Goal: Information Seeking & Learning: Compare options

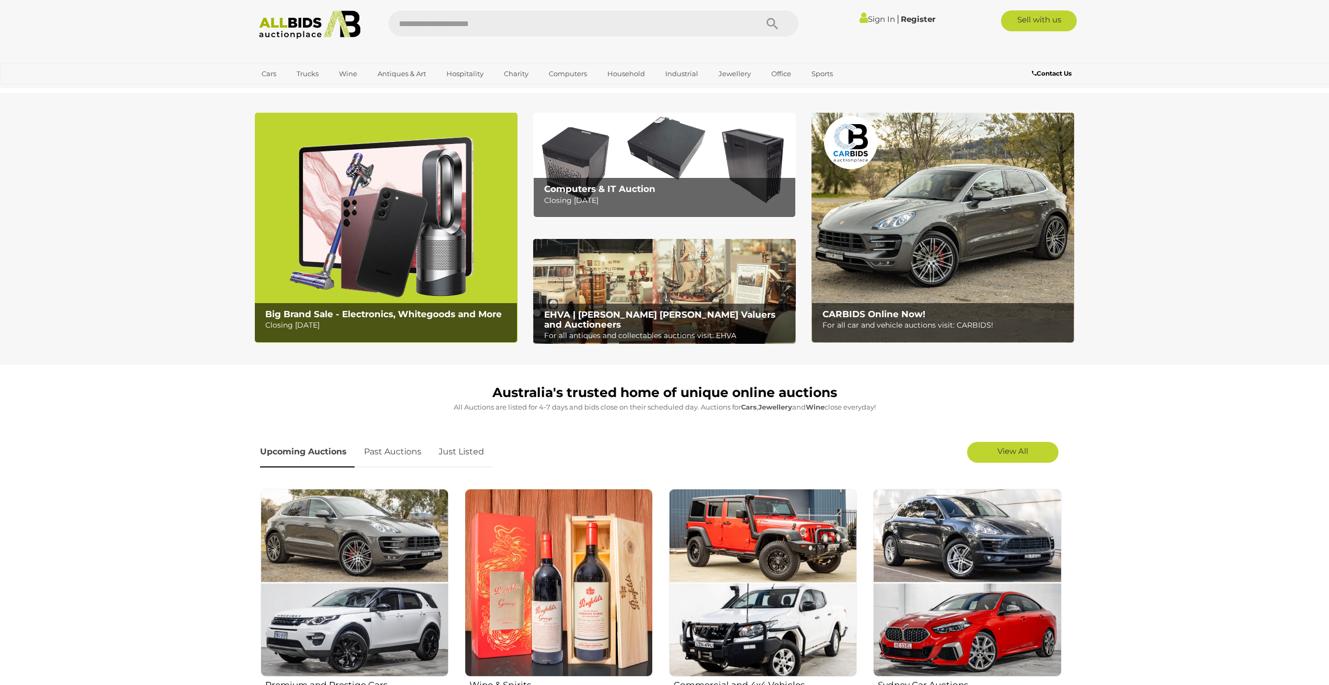
click at [880, 17] on link "Sign In" at bounding box center [876, 19] width 35 height 10
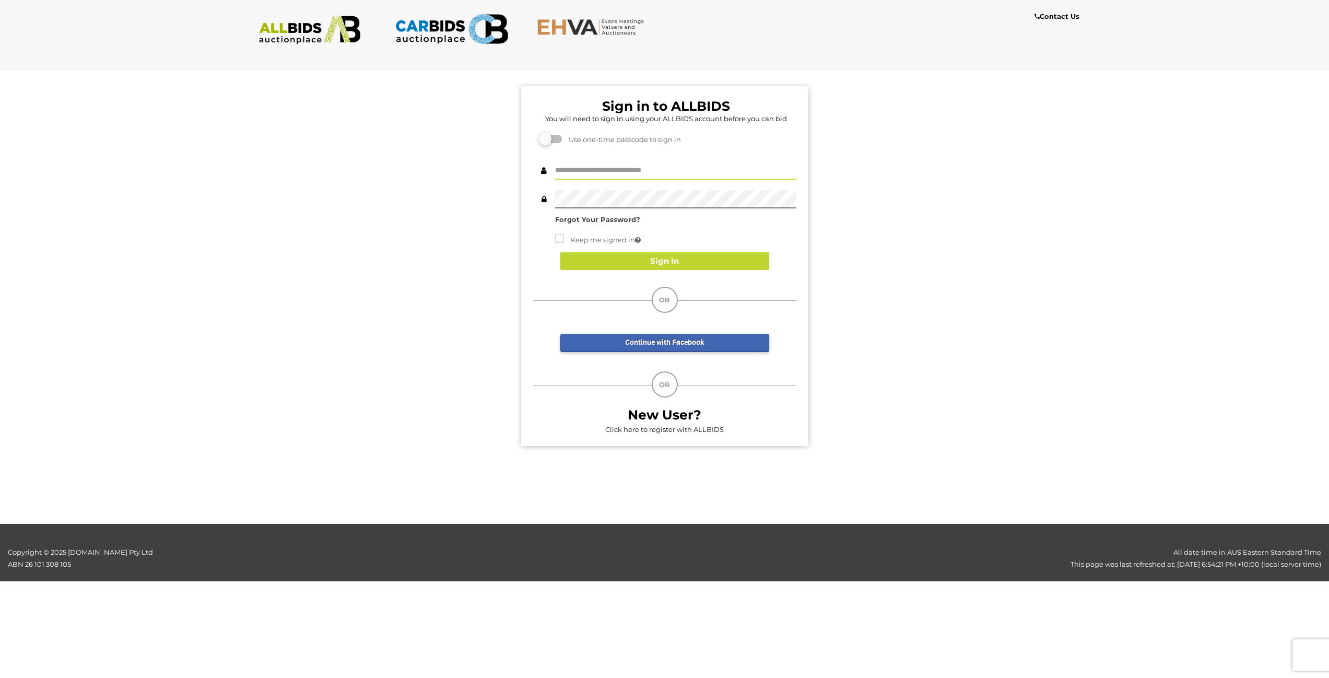
click at [663, 169] on input "text" at bounding box center [675, 170] width 241 height 18
type input "**********"
click at [643, 210] on div "**********" at bounding box center [664, 193] width 263 height 64
click at [625, 258] on button "Sign In" at bounding box center [664, 261] width 209 height 18
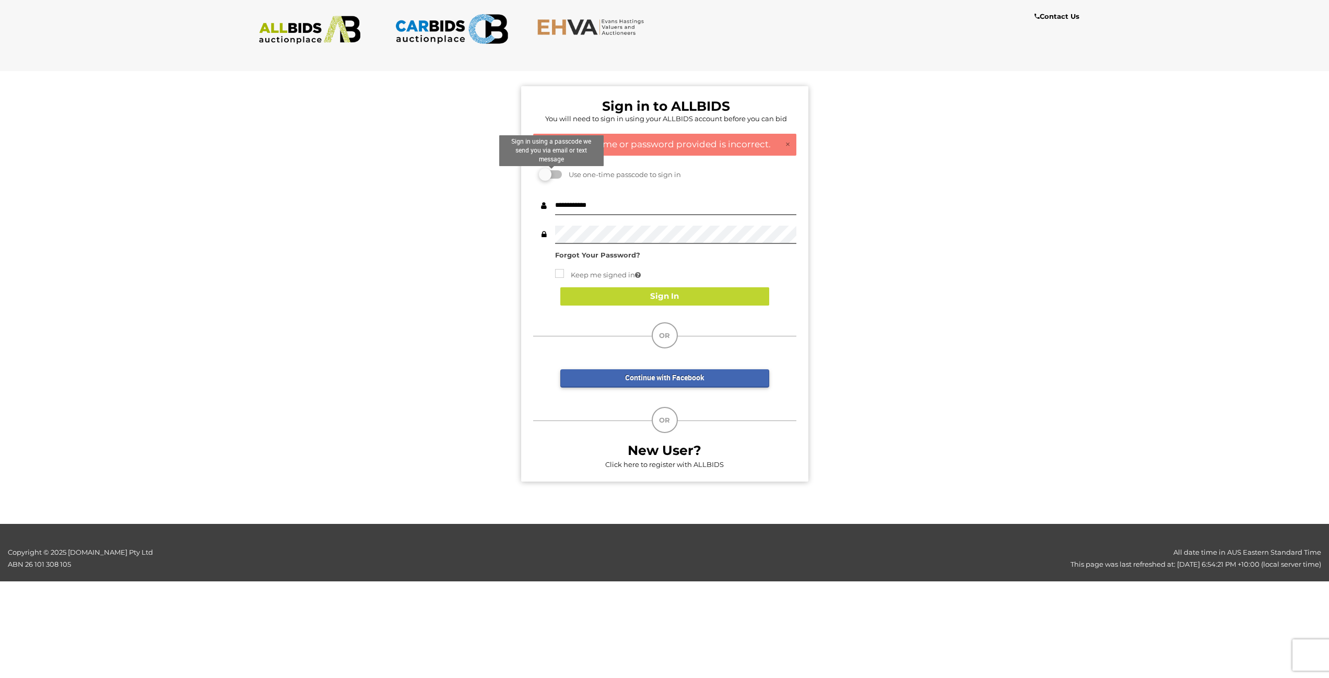
click at [555, 178] on label at bounding box center [551, 174] width 21 height 8
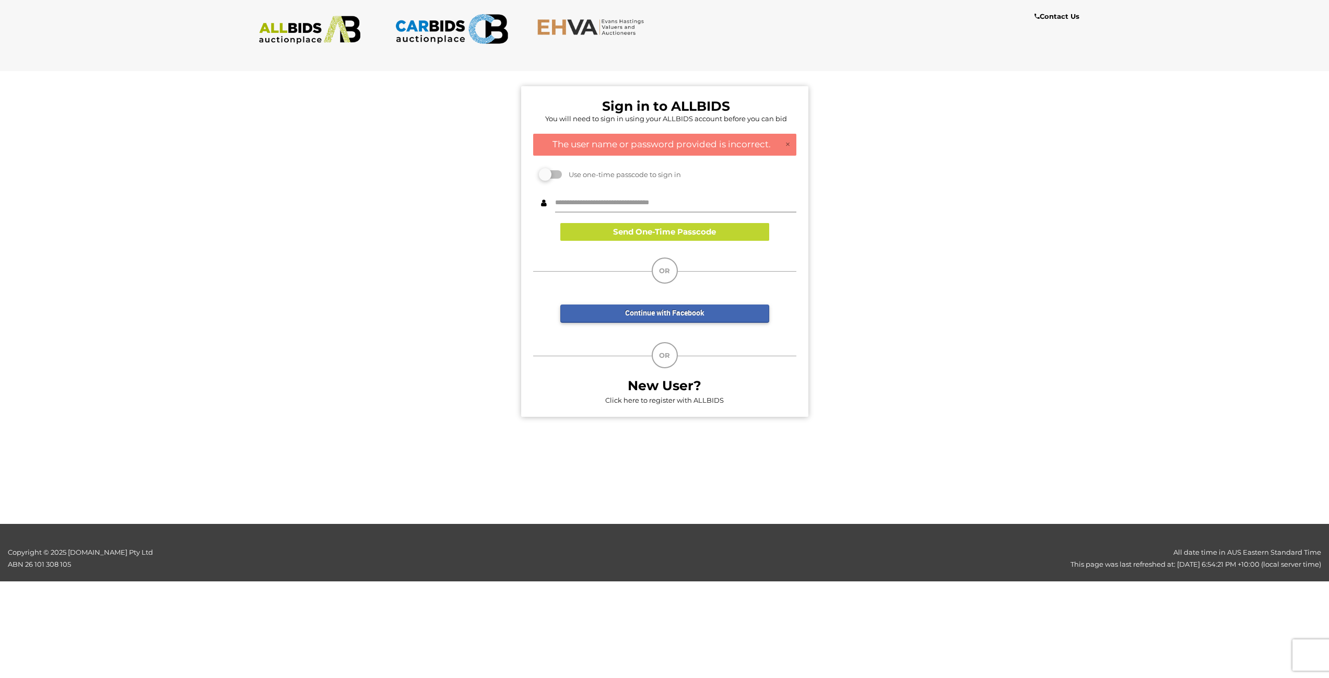
click at [666, 200] on input "text" at bounding box center [675, 203] width 241 height 18
type input "**********"
click at [716, 233] on button "Send One-Time Passcode" at bounding box center [664, 232] width 209 height 18
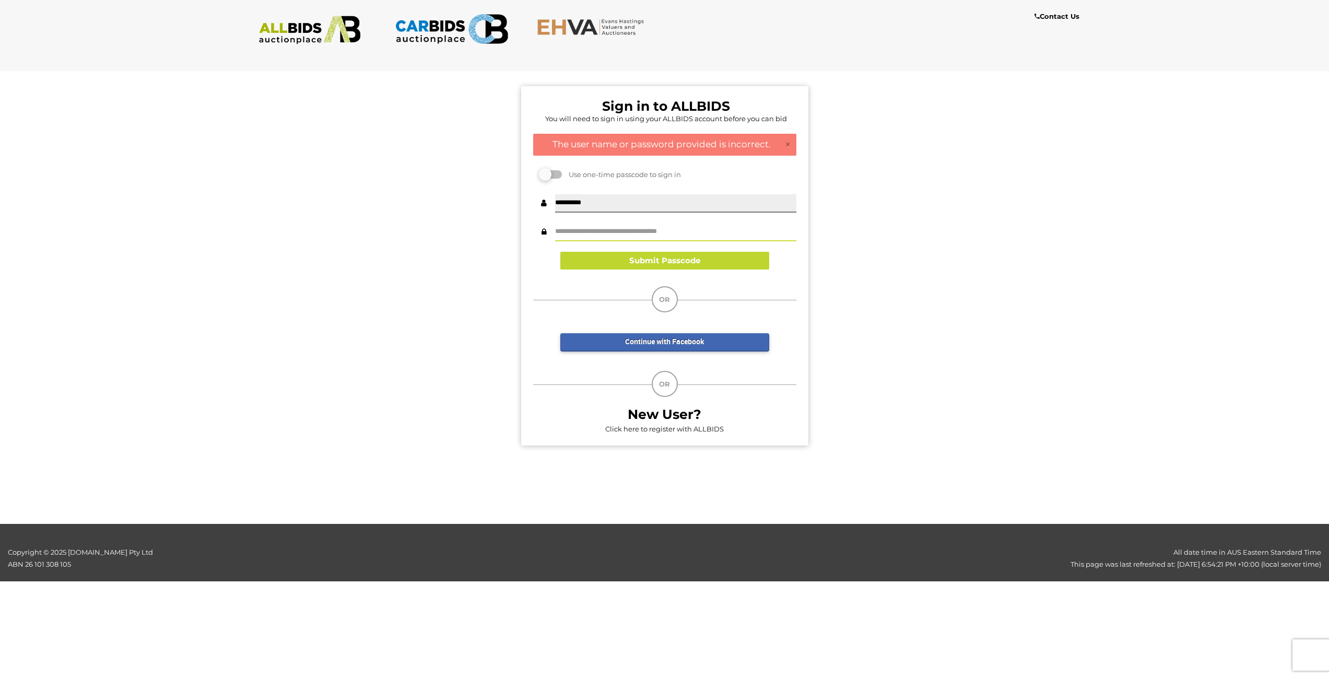
click at [722, 231] on input "text" at bounding box center [675, 232] width 241 height 18
click at [665, 232] on input "text" at bounding box center [675, 232] width 241 height 18
type input "******"
click at [662, 258] on button "Submit Passcode" at bounding box center [664, 261] width 209 height 18
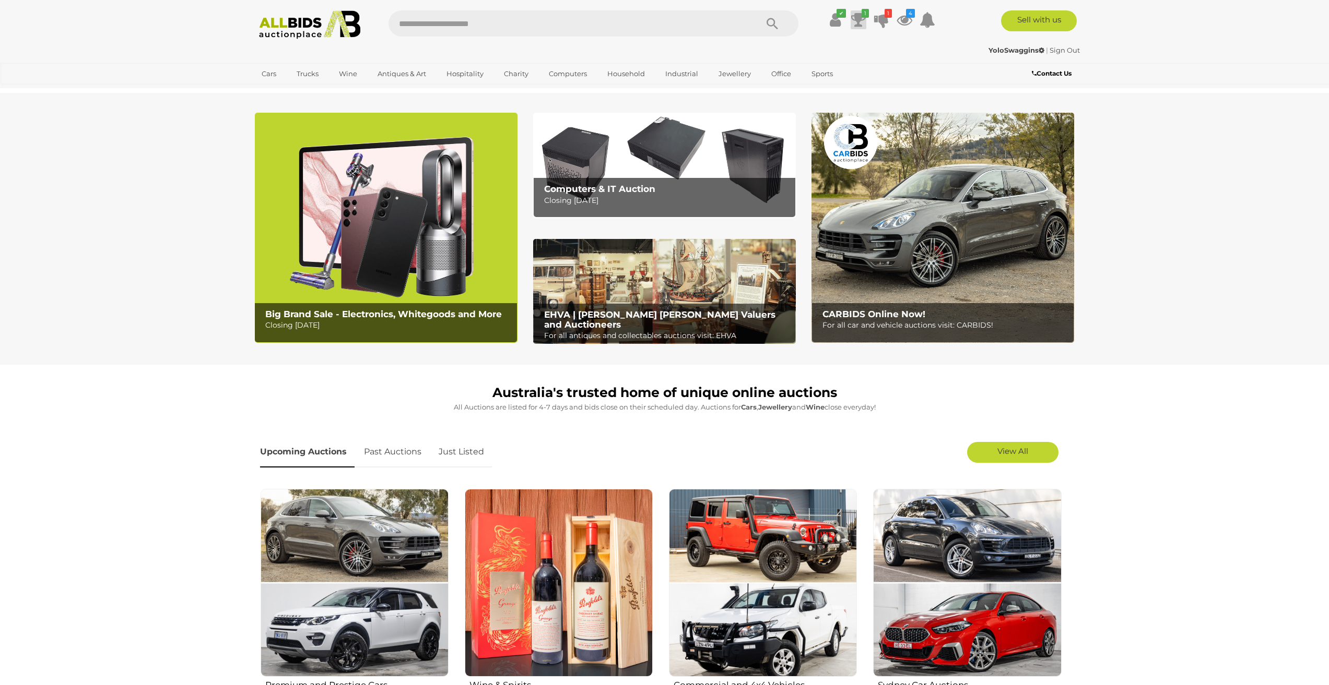
click at [854, 19] on icon at bounding box center [858, 19] width 15 height 19
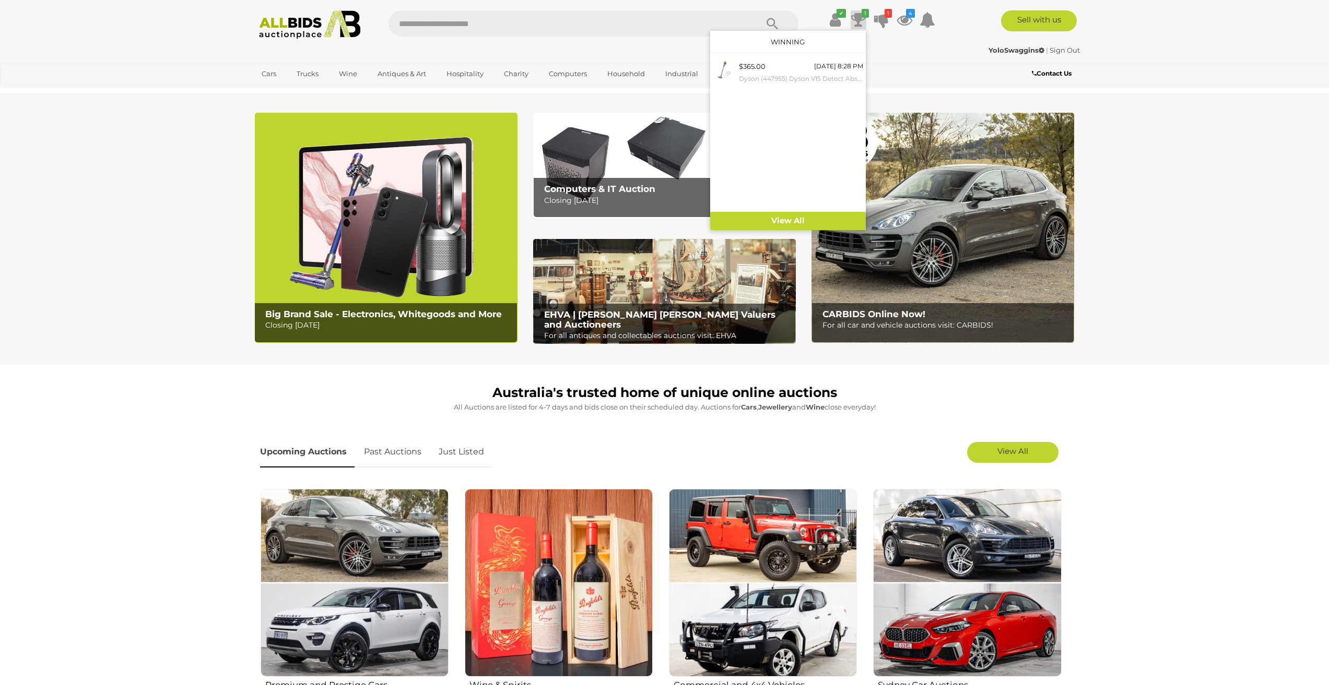
click at [854, 19] on icon at bounding box center [858, 19] width 15 height 19
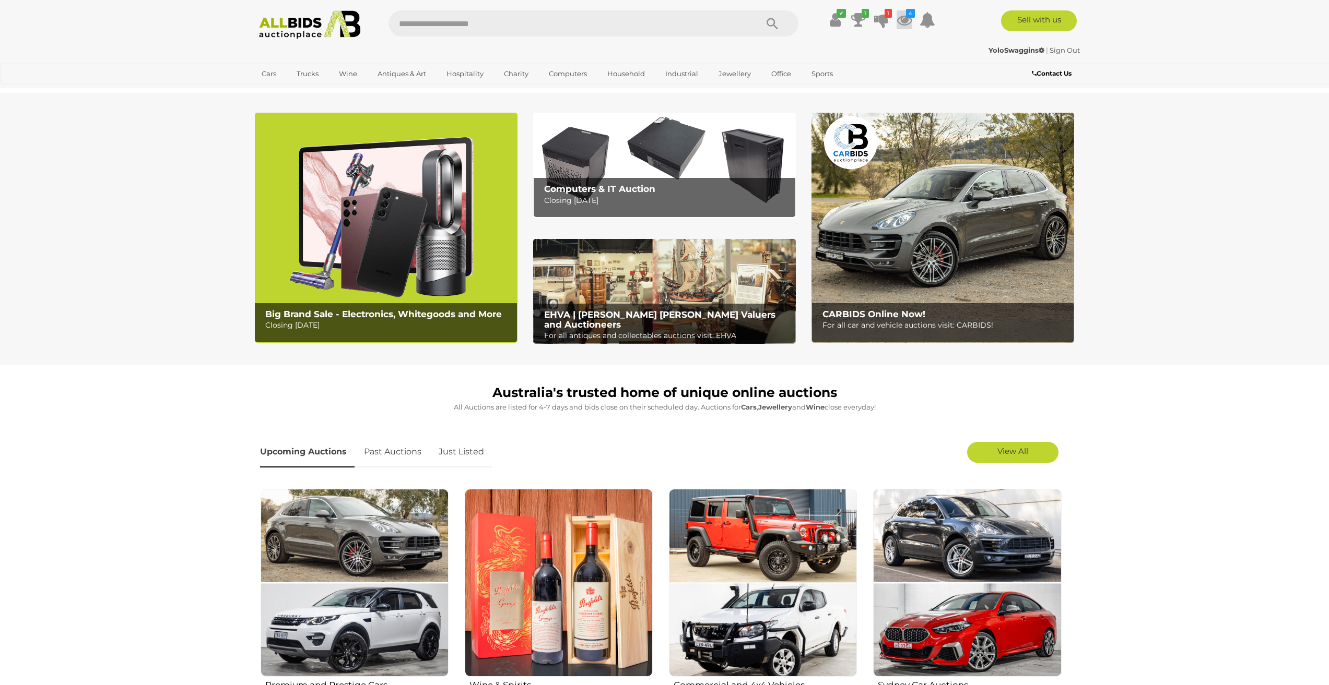
click at [906, 22] on icon at bounding box center [904, 19] width 16 height 19
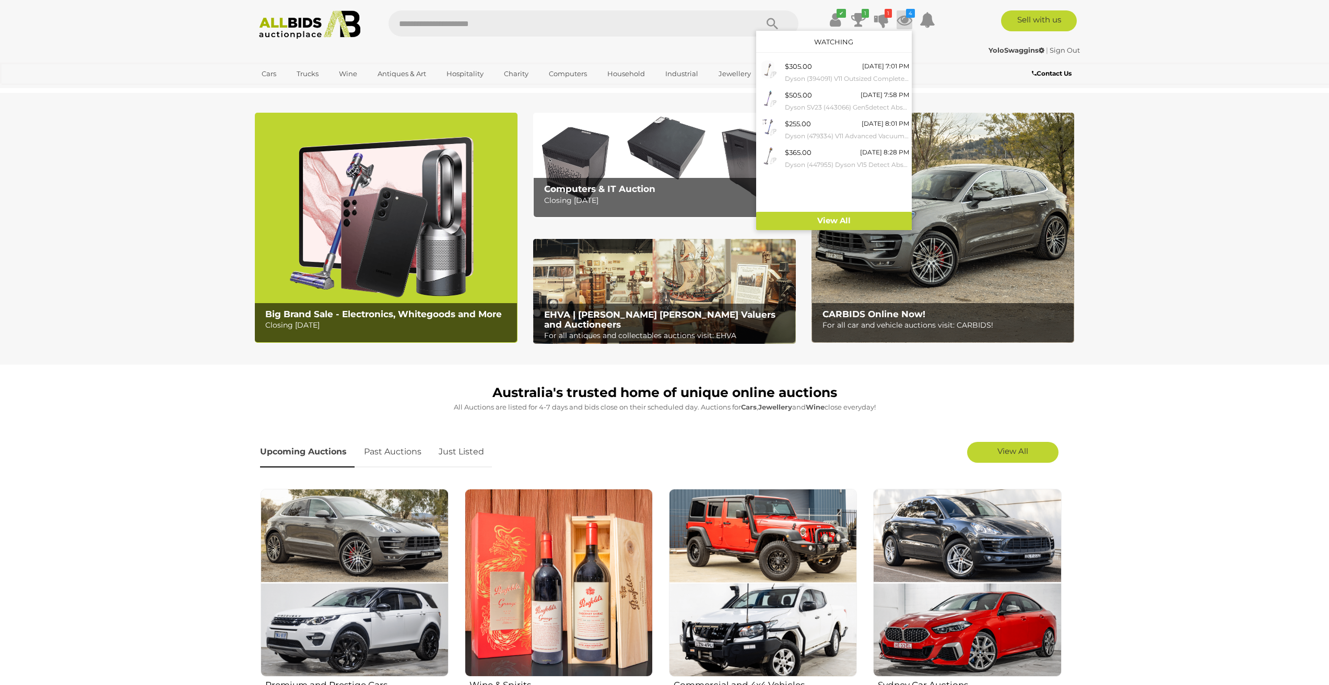
click at [906, 22] on icon at bounding box center [904, 19] width 16 height 19
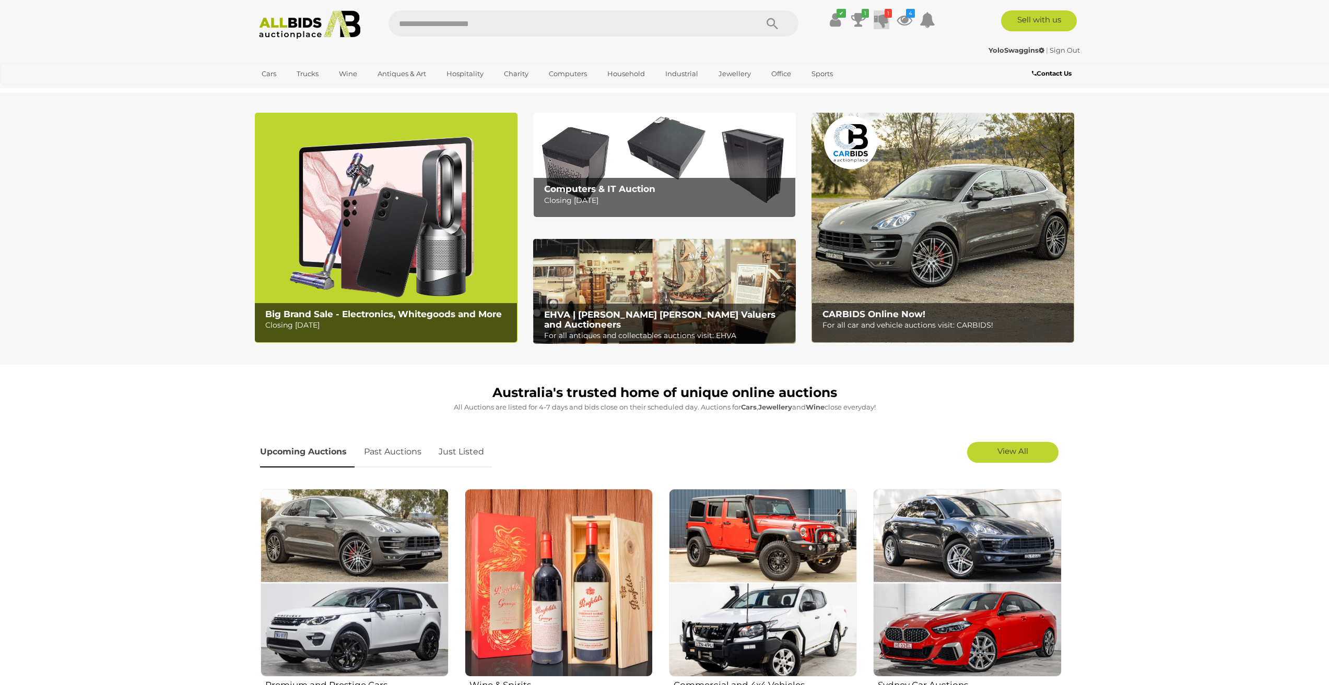
click at [880, 21] on icon at bounding box center [881, 19] width 15 height 19
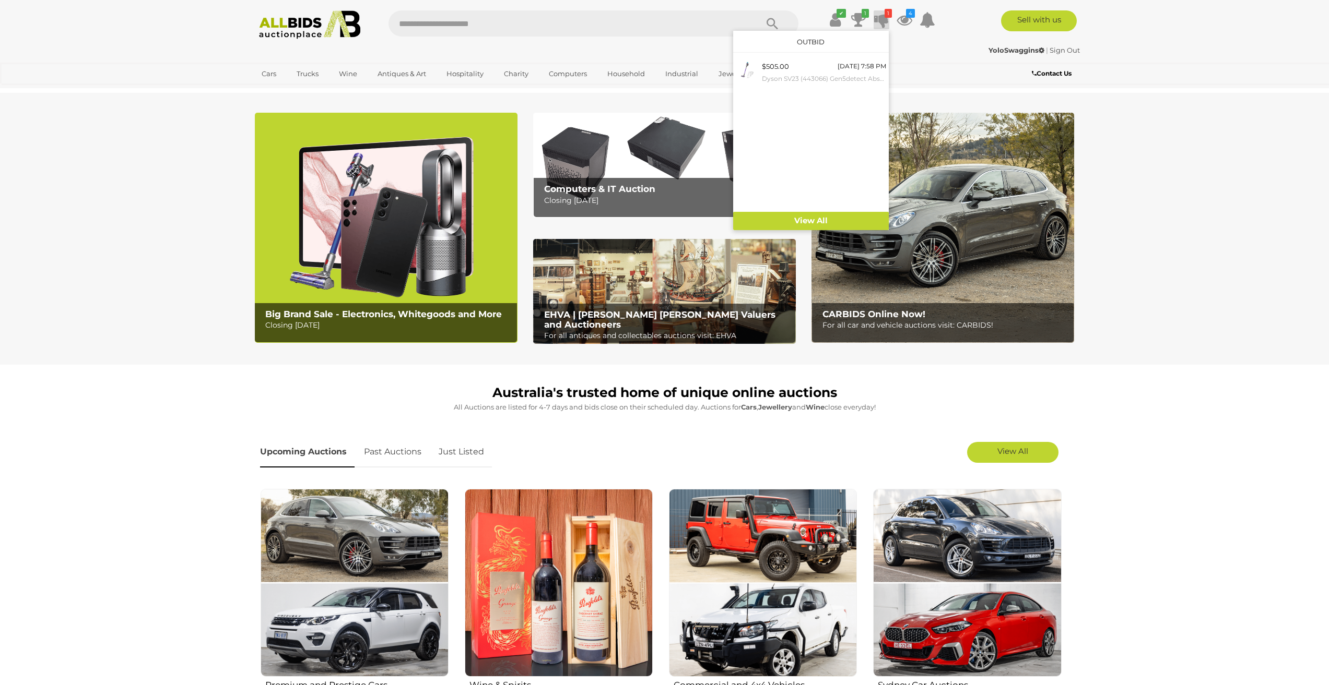
click at [880, 21] on icon at bounding box center [881, 19] width 15 height 19
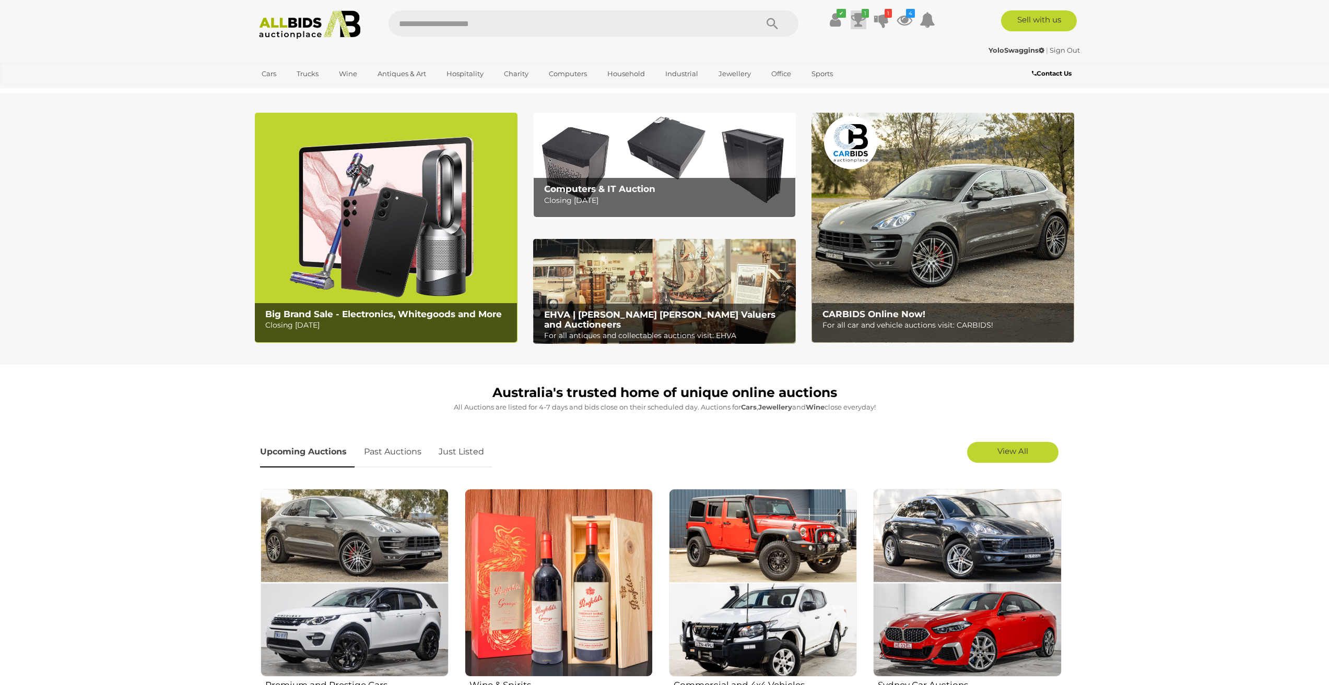
click at [856, 24] on icon at bounding box center [858, 19] width 15 height 19
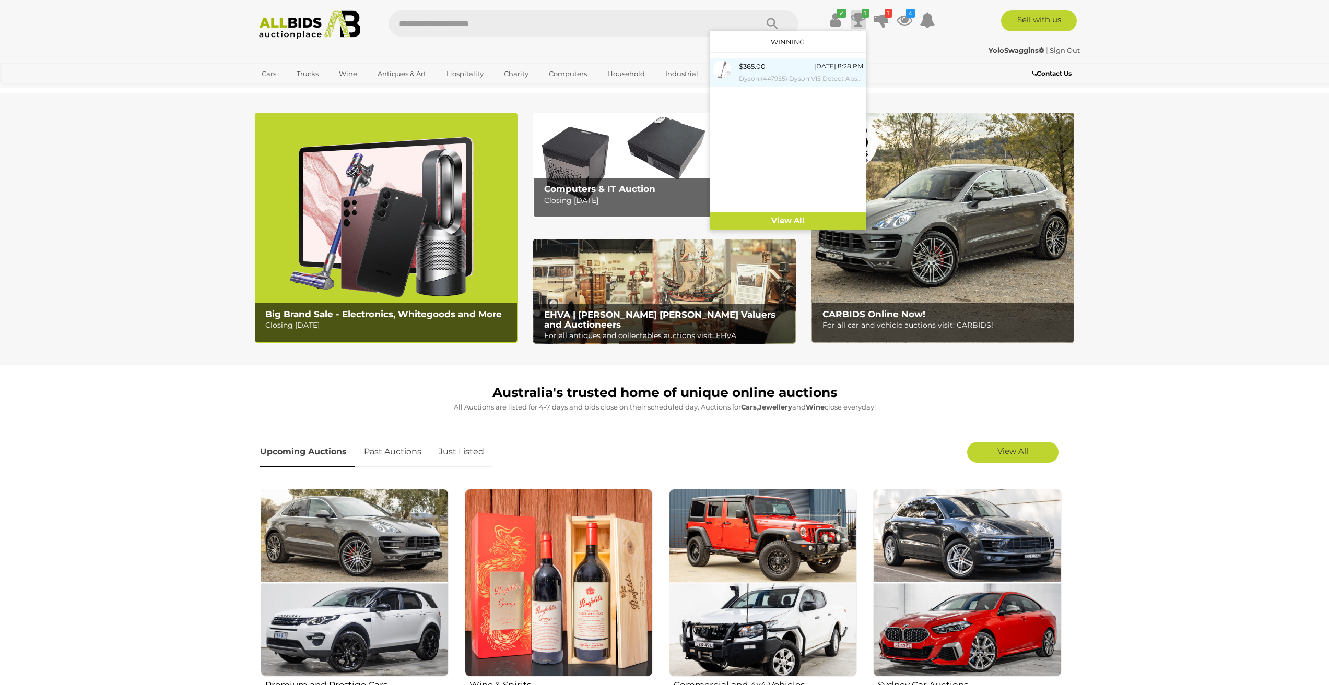
click at [788, 74] on small "Dyson (447955) Dyson V15 Detect Absolute Vacuum ANZ SYe/Ir/Nk B - ORP $1,449 (I…" at bounding box center [801, 78] width 124 height 11
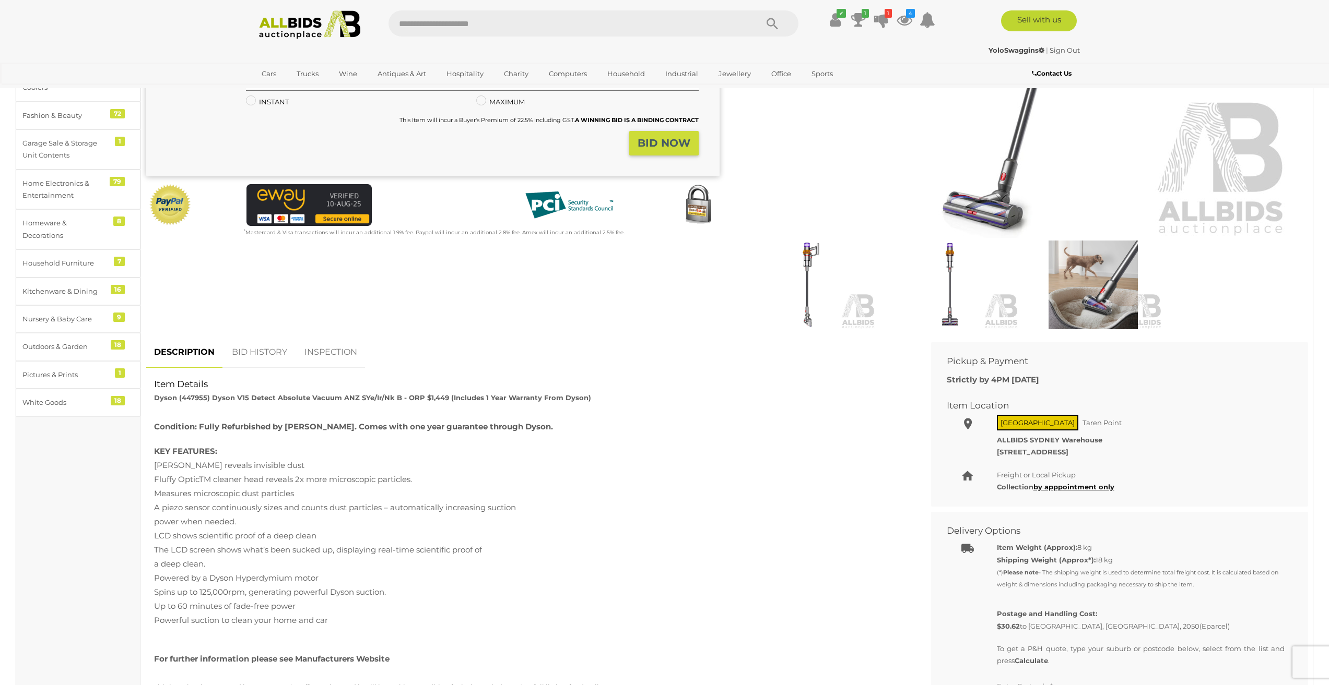
scroll to position [261, 0]
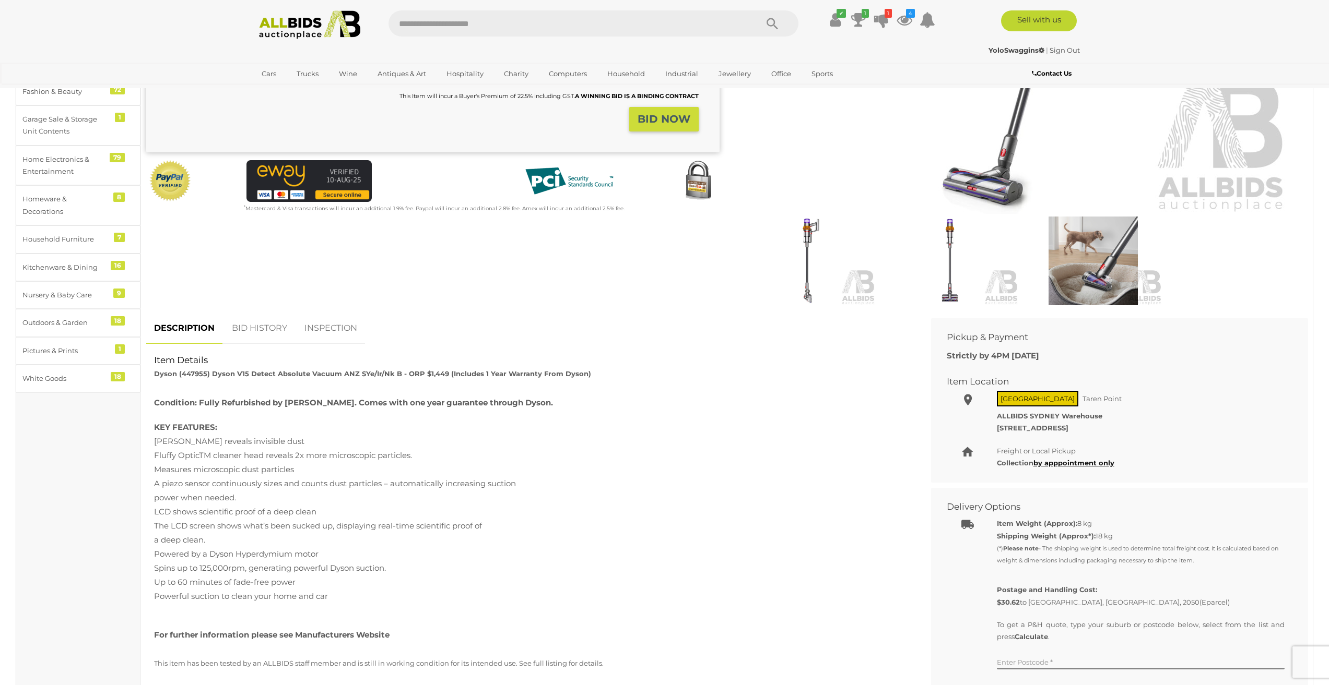
click at [253, 325] on link "BID HISTORY" at bounding box center [259, 328] width 71 height 31
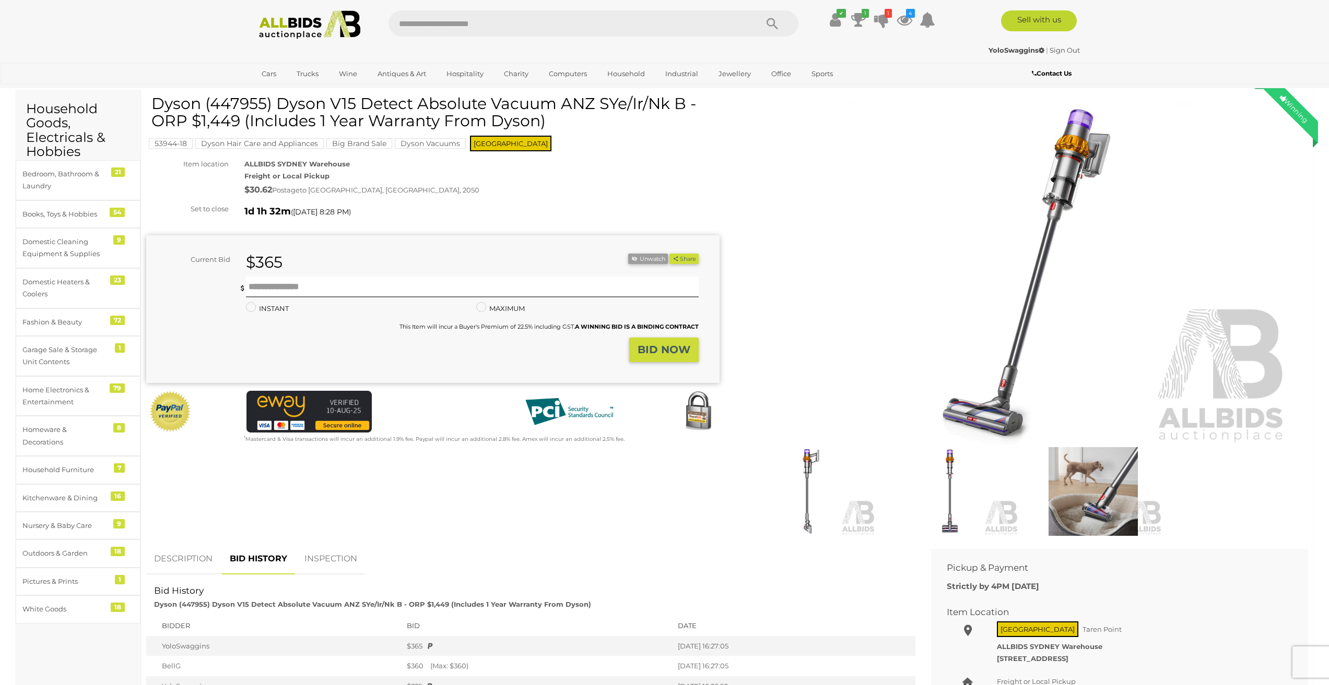
scroll to position [0, 0]
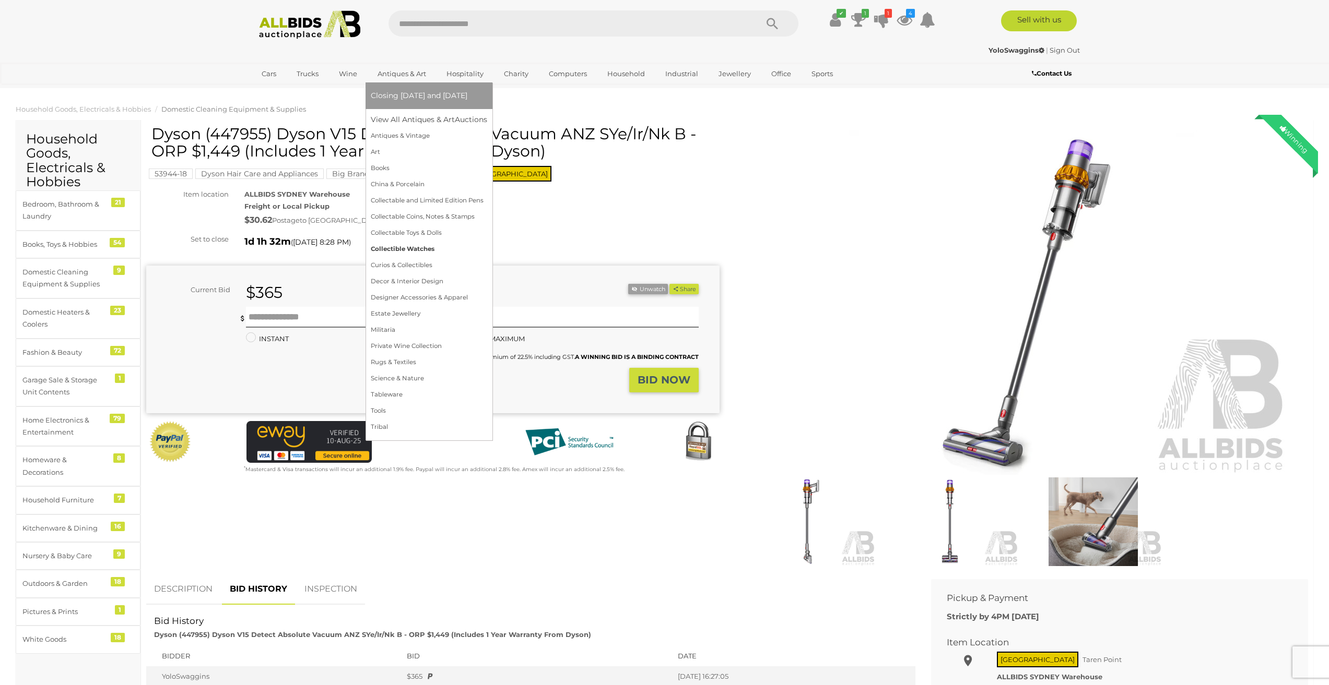
click at [414, 251] on link "Collectible Watches" at bounding box center [429, 249] width 116 height 16
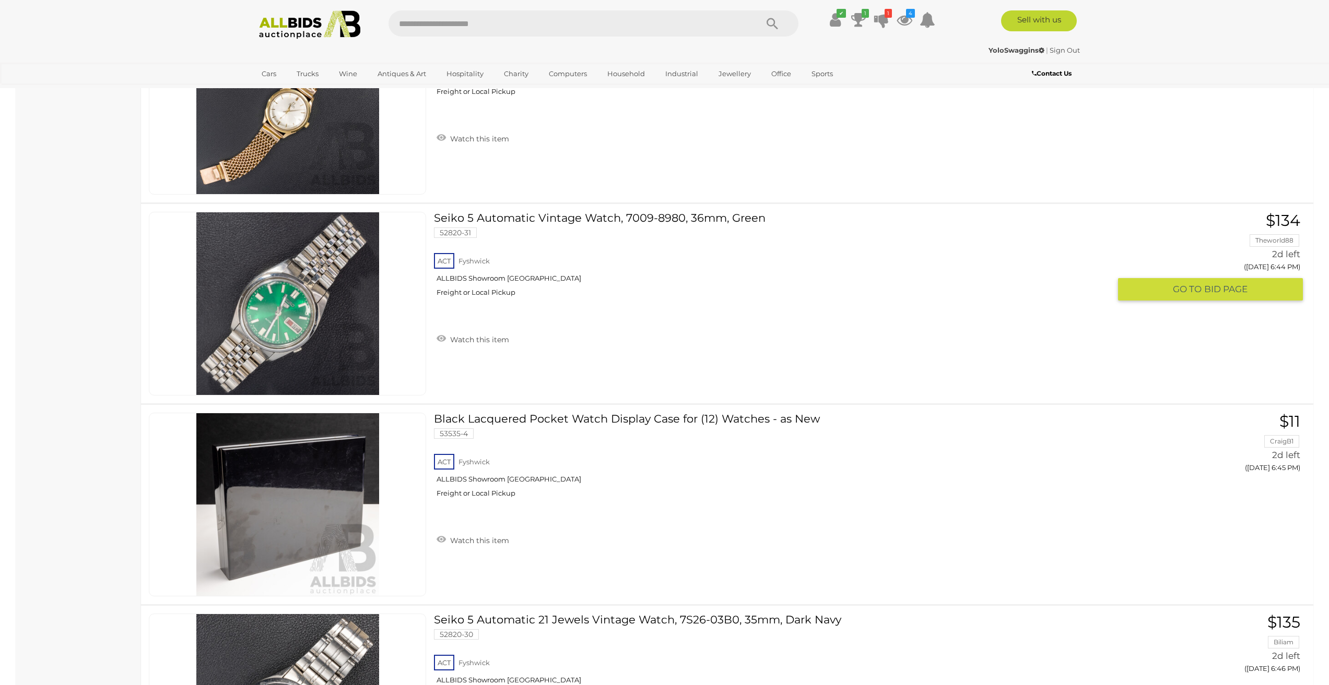
scroll to position [2819, 0]
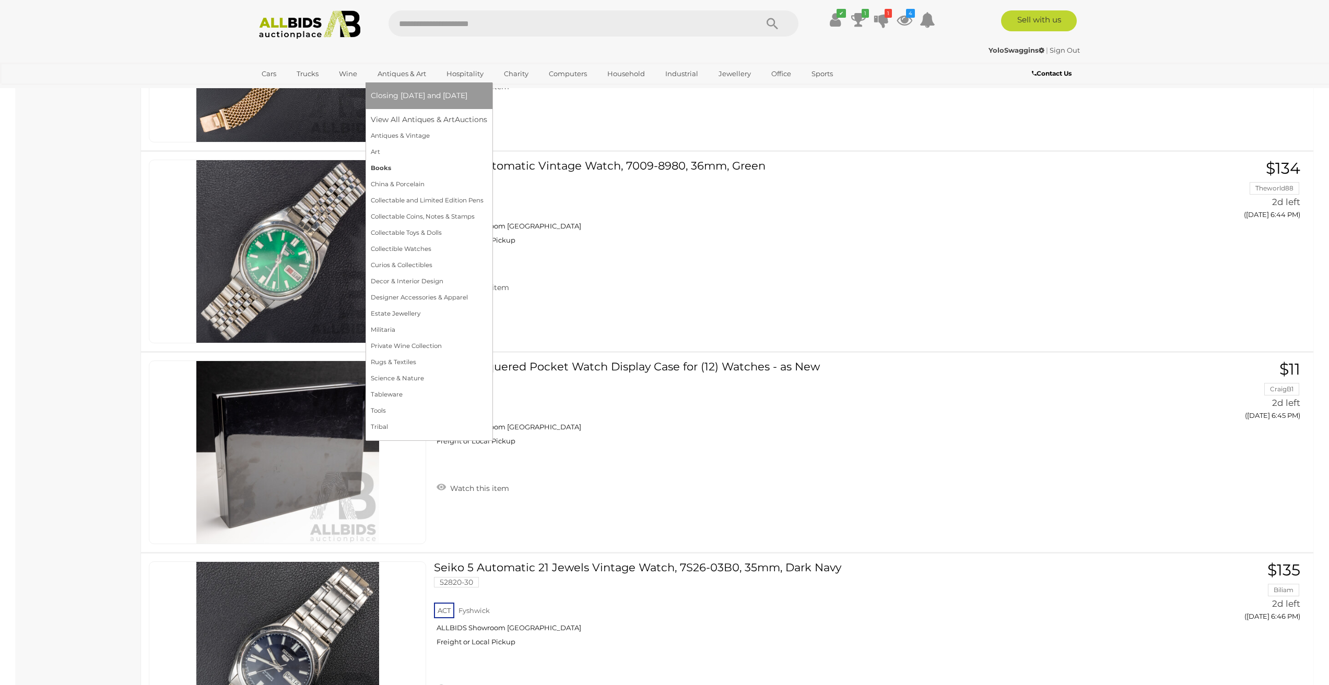
click at [380, 166] on link "Books" at bounding box center [429, 168] width 116 height 16
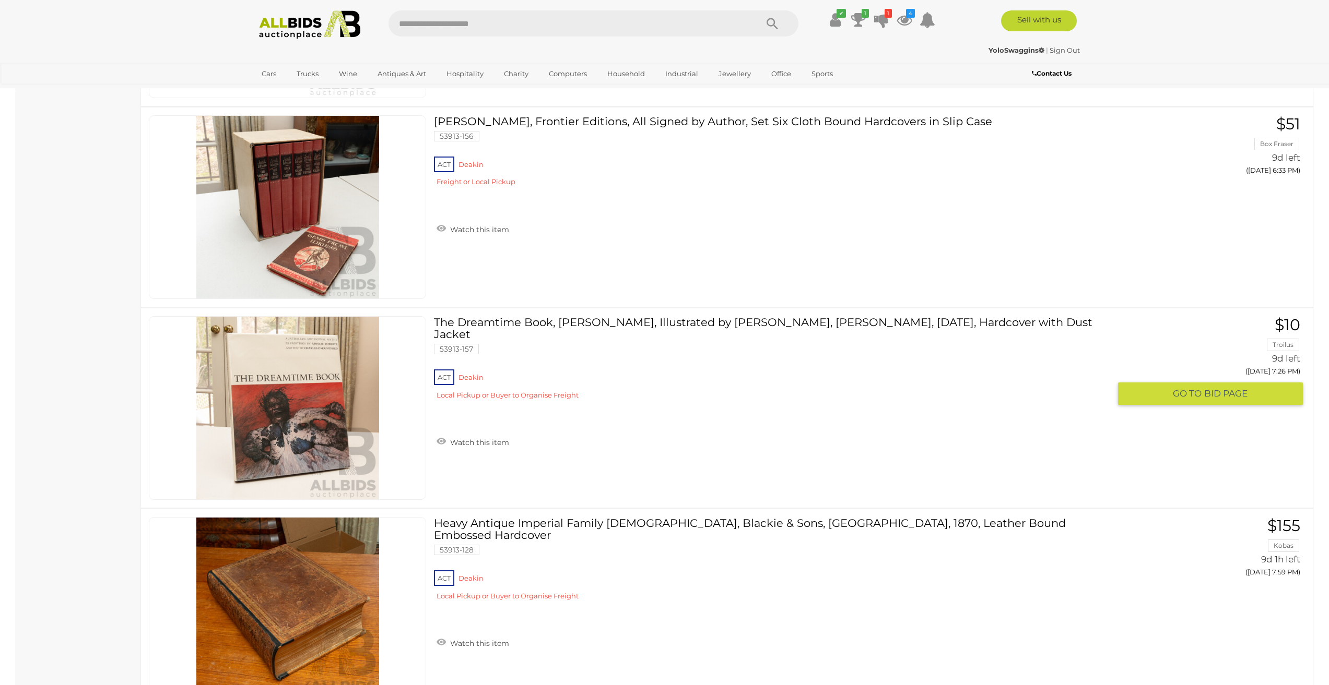
scroll to position [3237, 0]
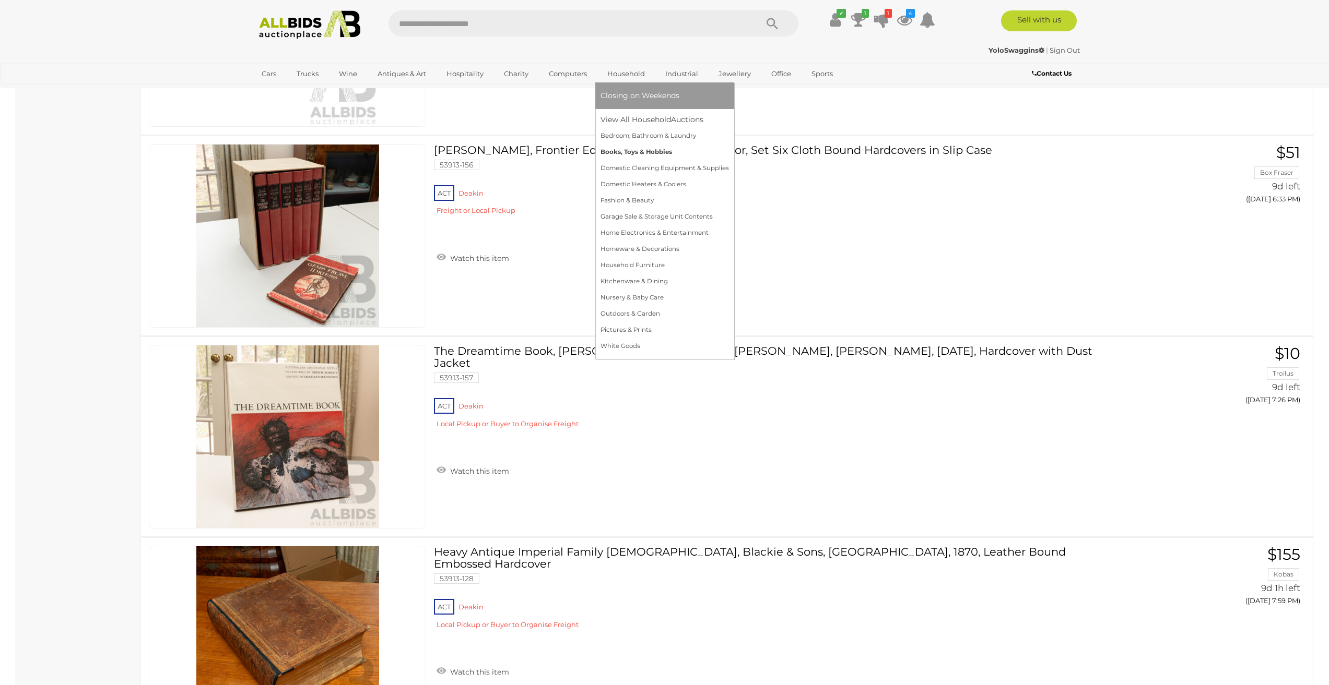
click at [651, 150] on link "Books, Toys & Hobbies" at bounding box center [664, 152] width 128 height 16
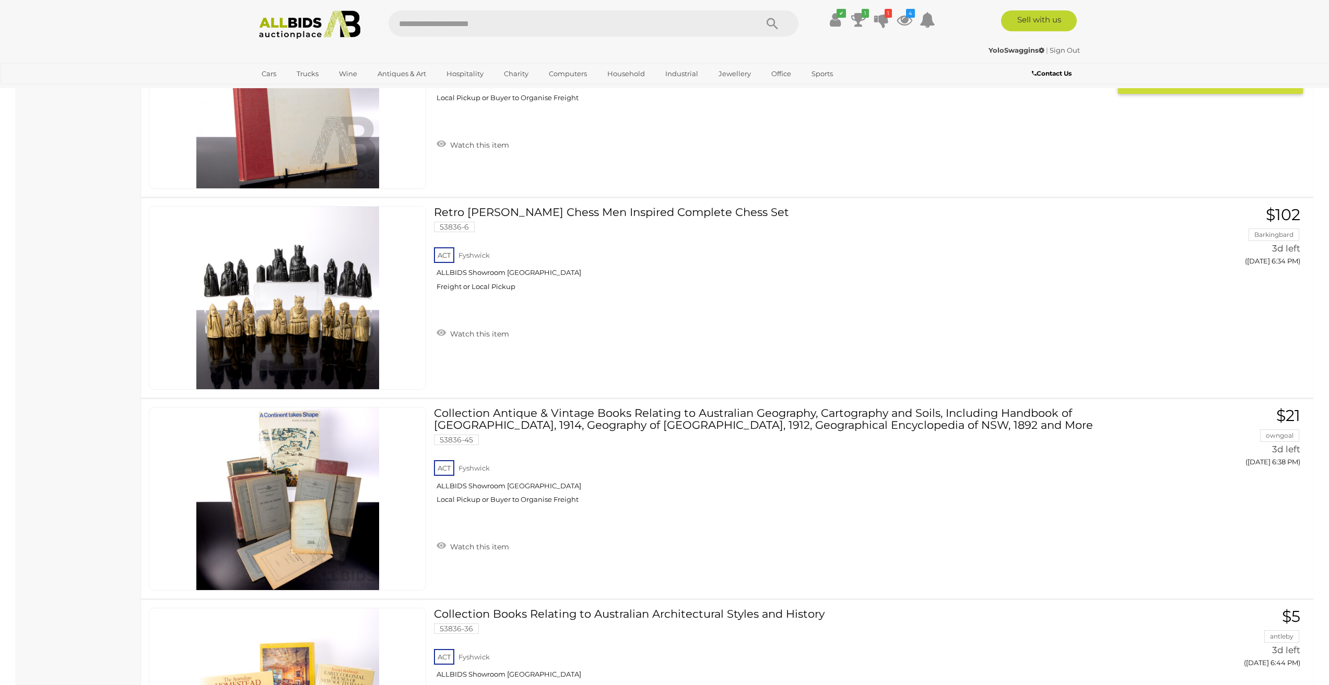
scroll to position [1775, 0]
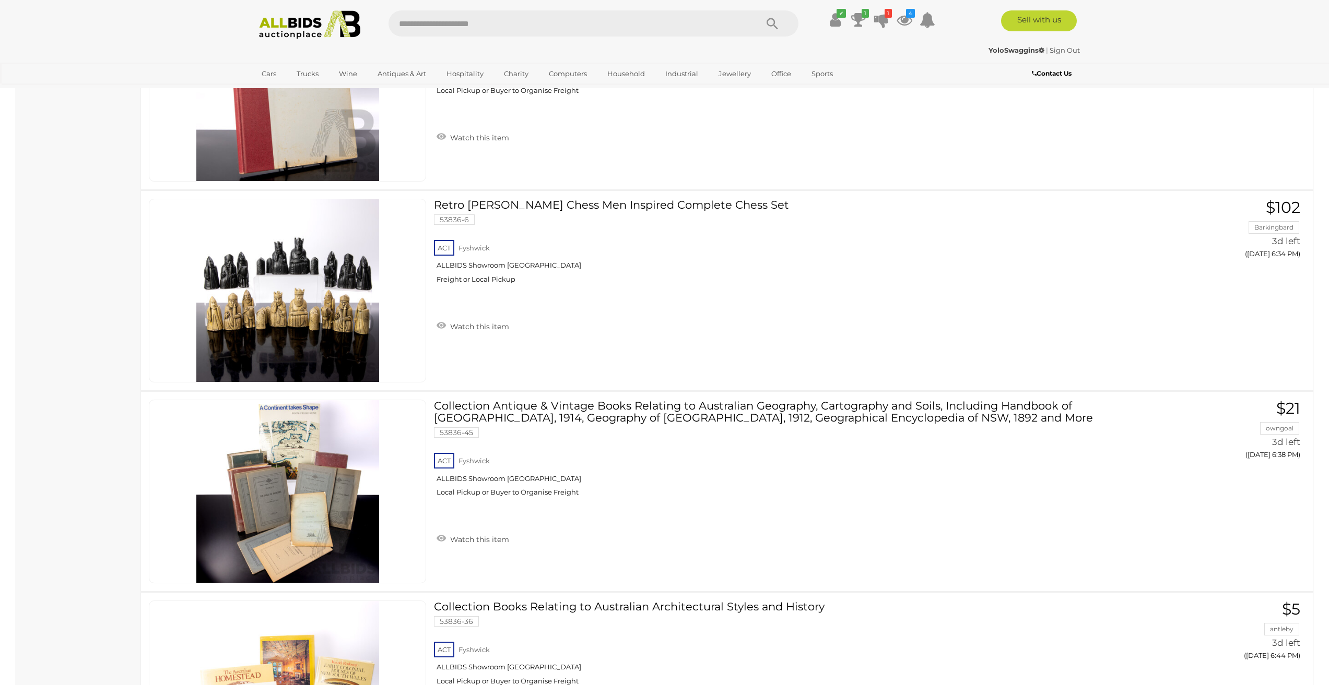
click at [447, 28] on input "text" at bounding box center [567, 23] width 358 height 26
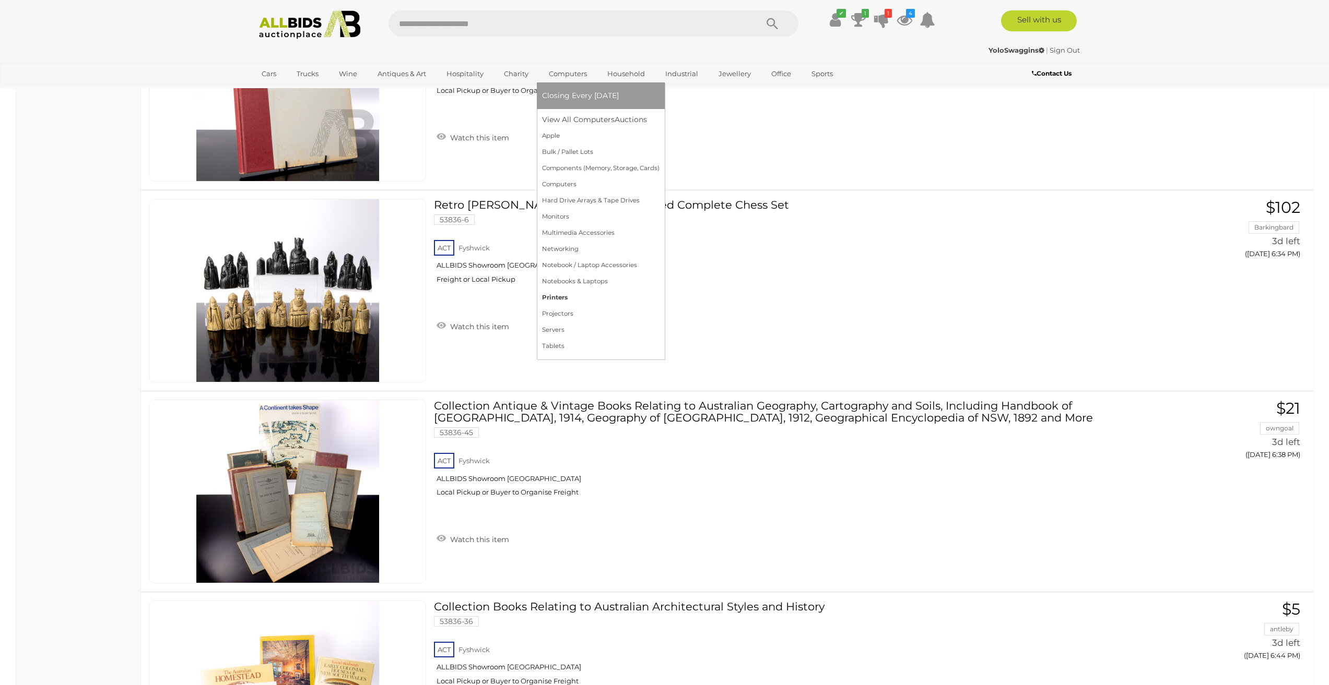
click at [552, 298] on link "Printers" at bounding box center [600, 298] width 117 height 16
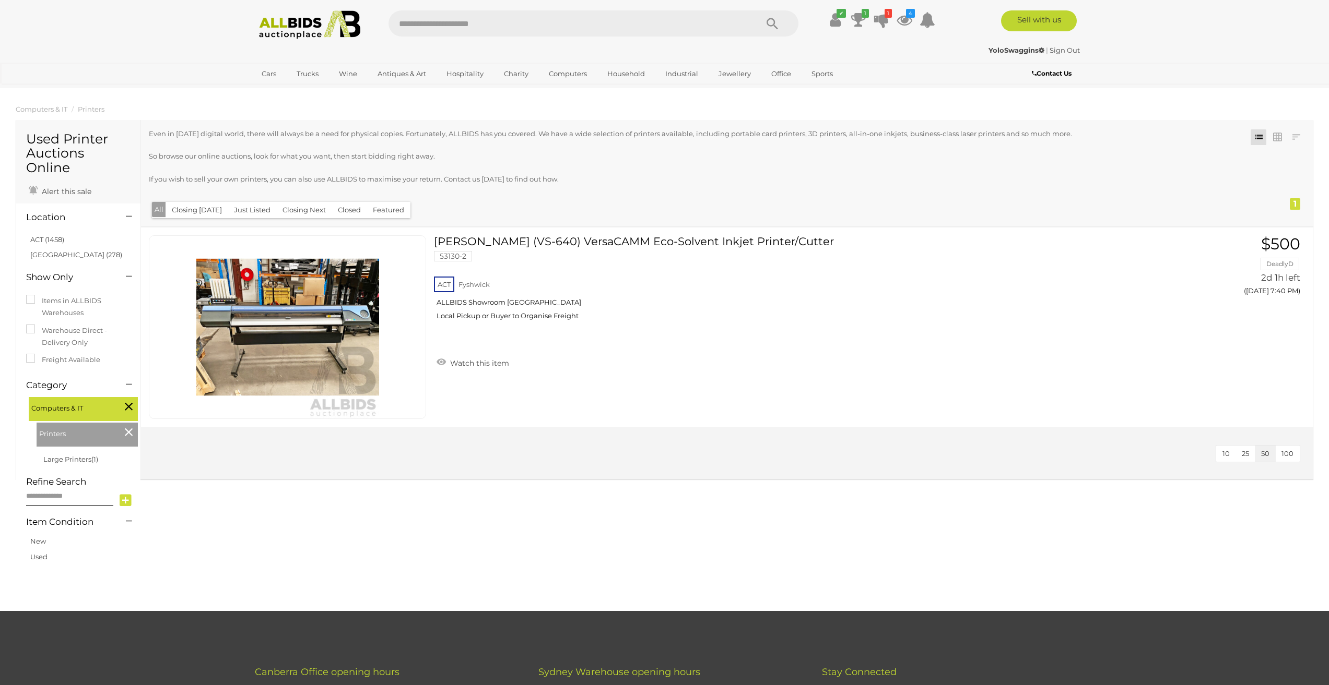
click at [481, 23] on input "text" at bounding box center [567, 23] width 358 height 26
type input "**********"
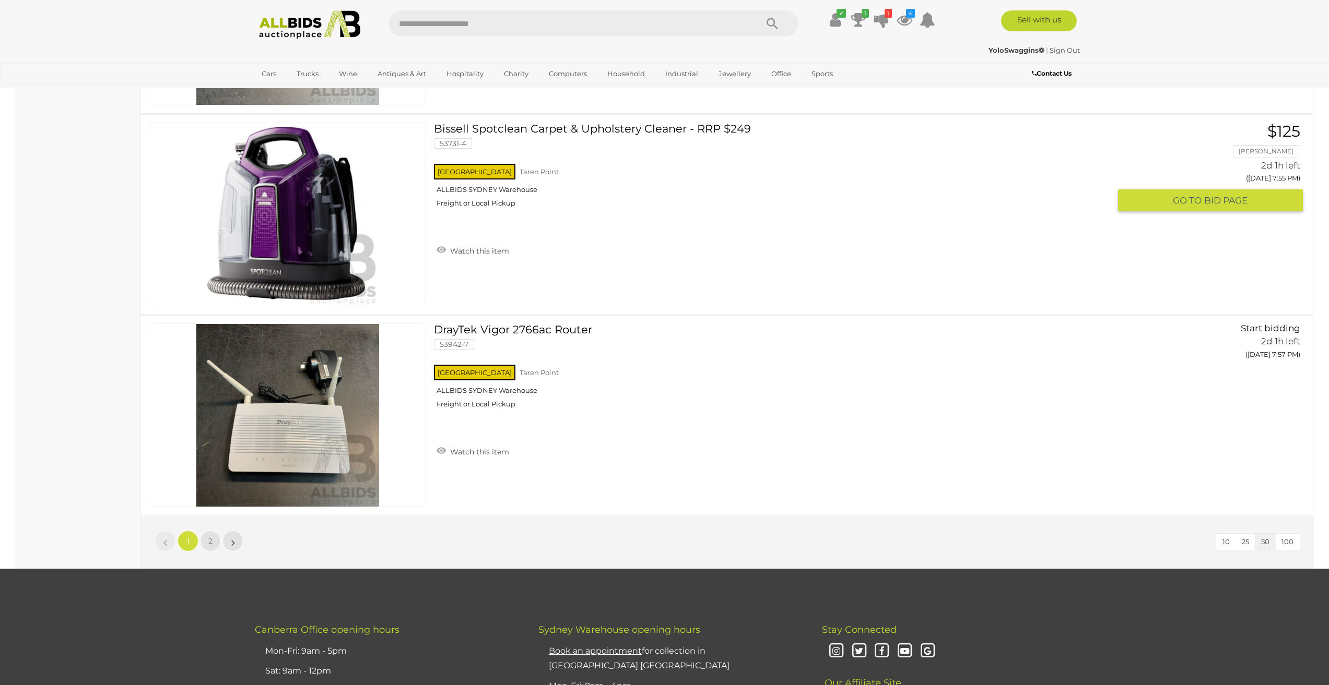
scroll to position [9710, 0]
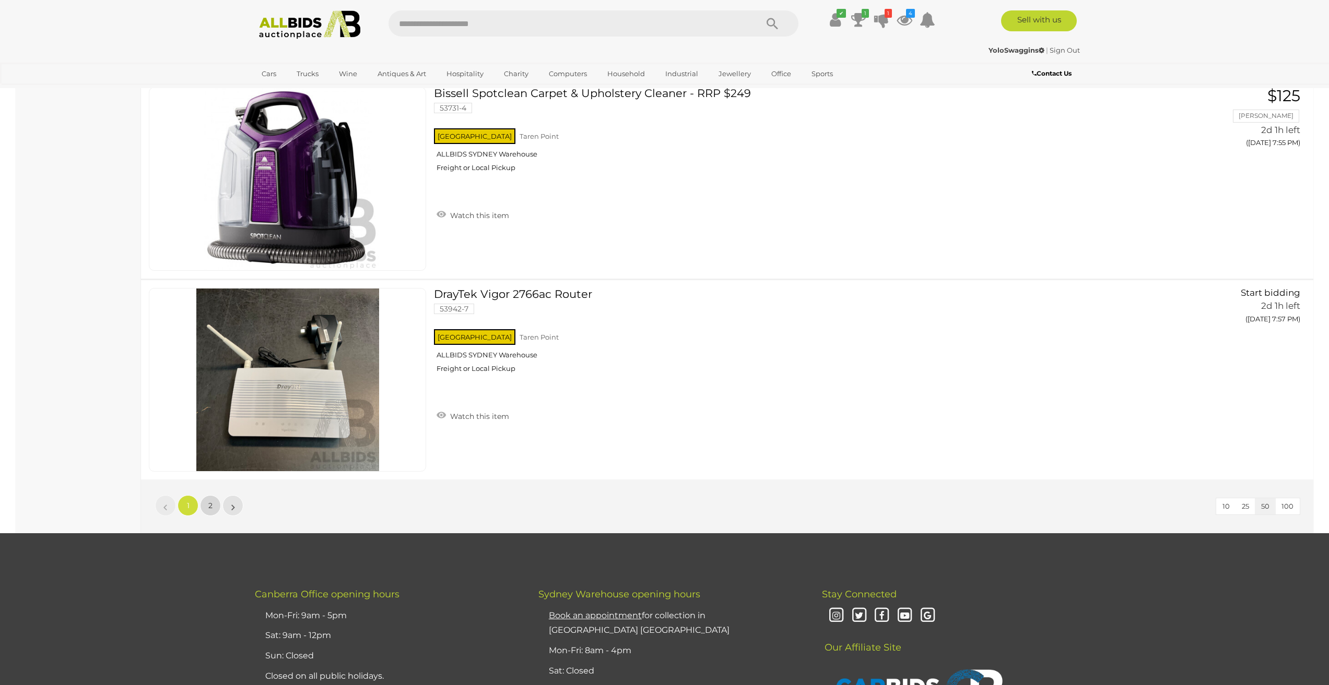
click at [207, 512] on link "2" at bounding box center [210, 505] width 21 height 21
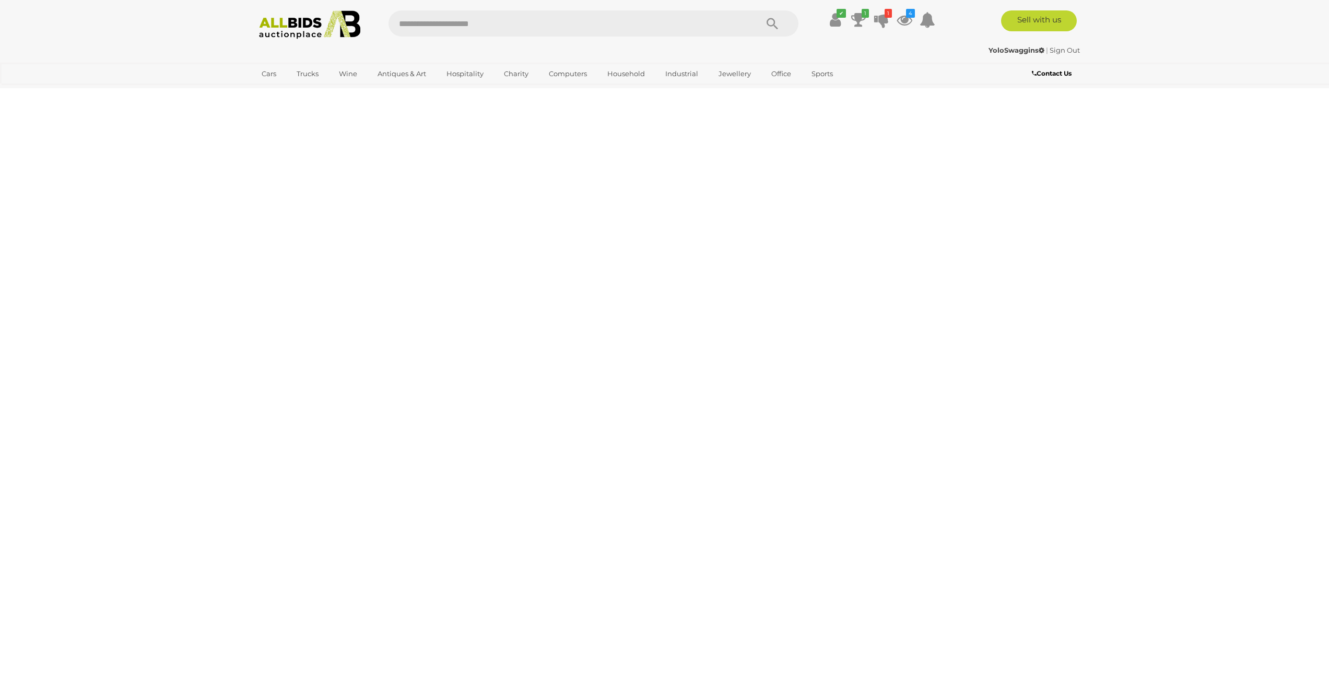
scroll to position [0, 0]
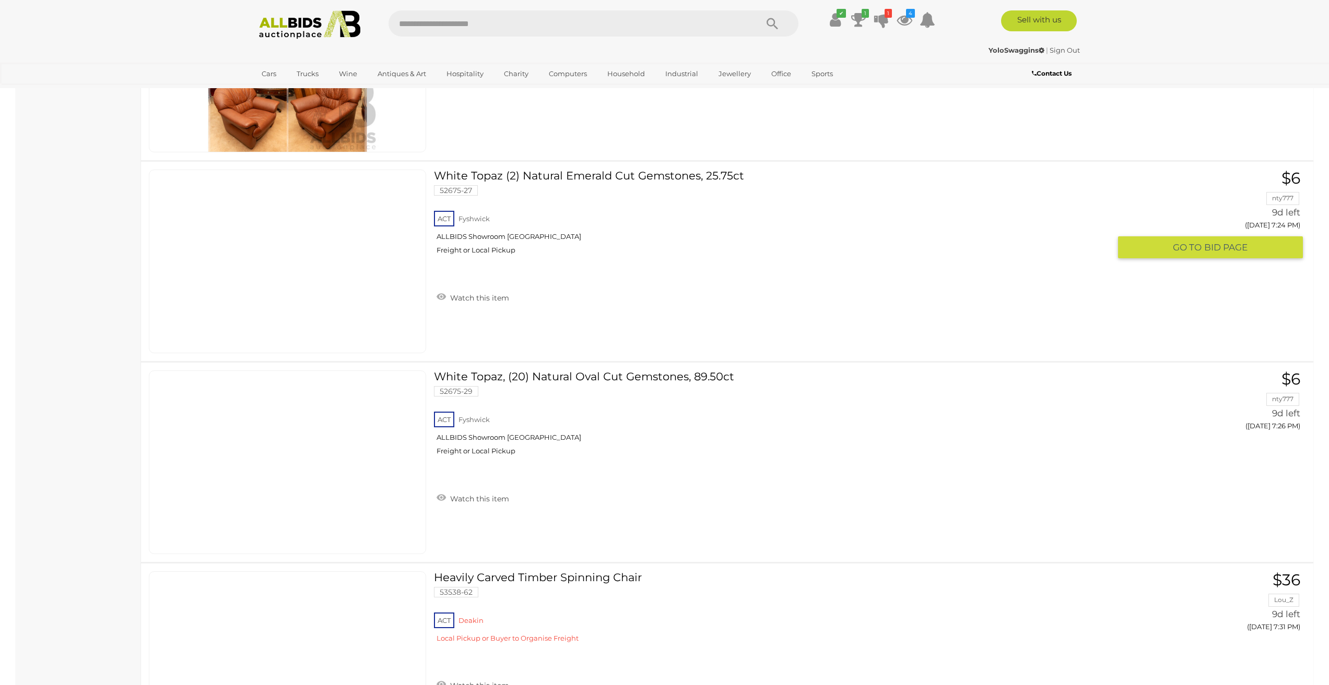
scroll to position [6682, 0]
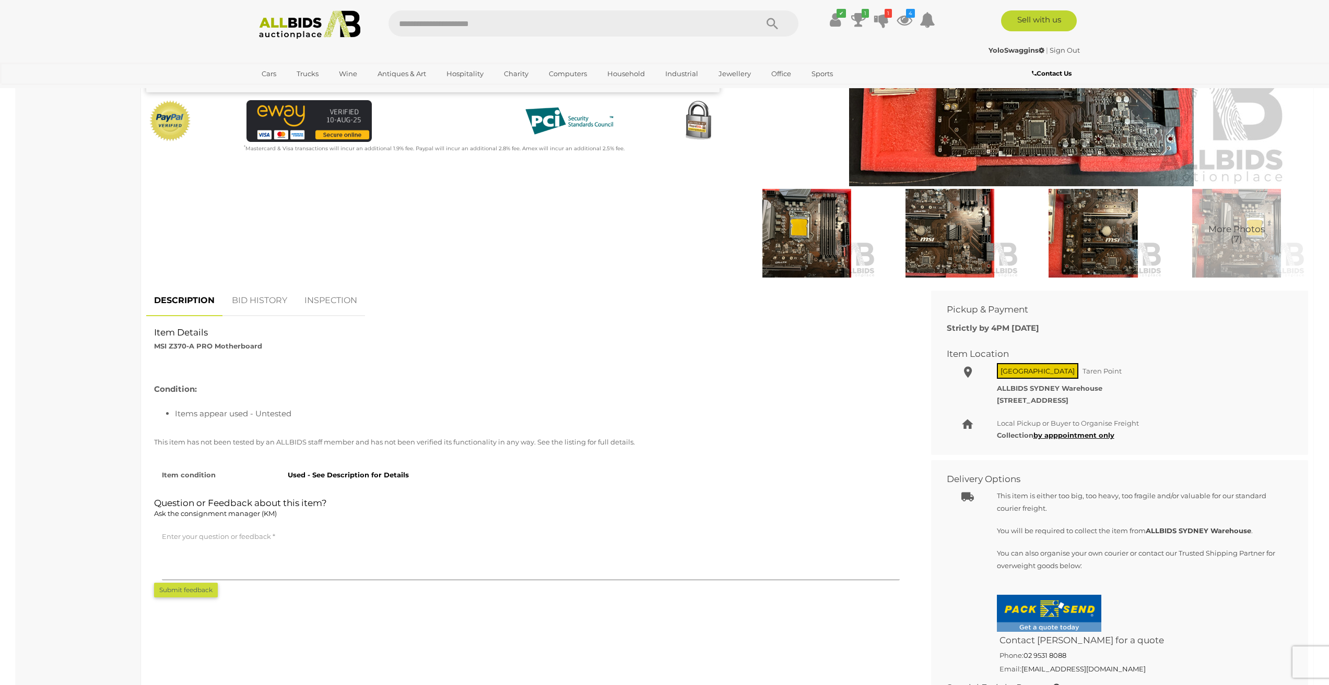
scroll to position [313, 0]
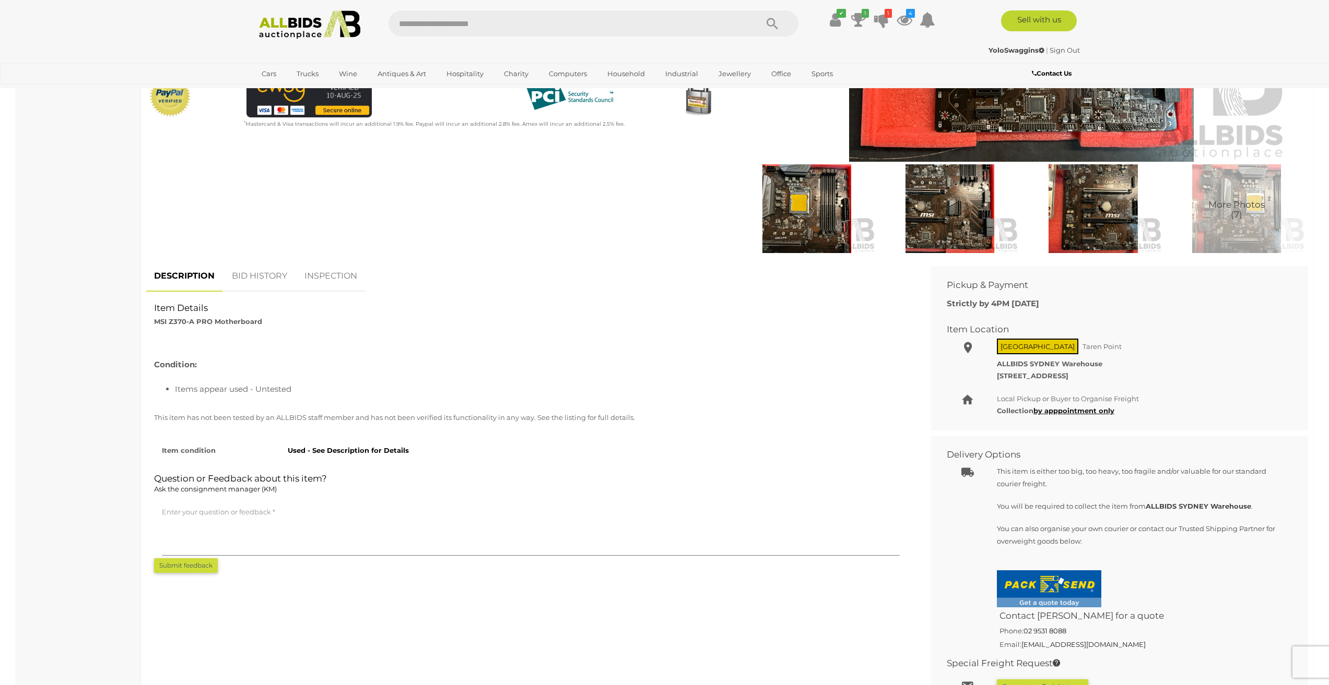
click at [266, 281] on link "BID HISTORY" at bounding box center [259, 276] width 71 height 31
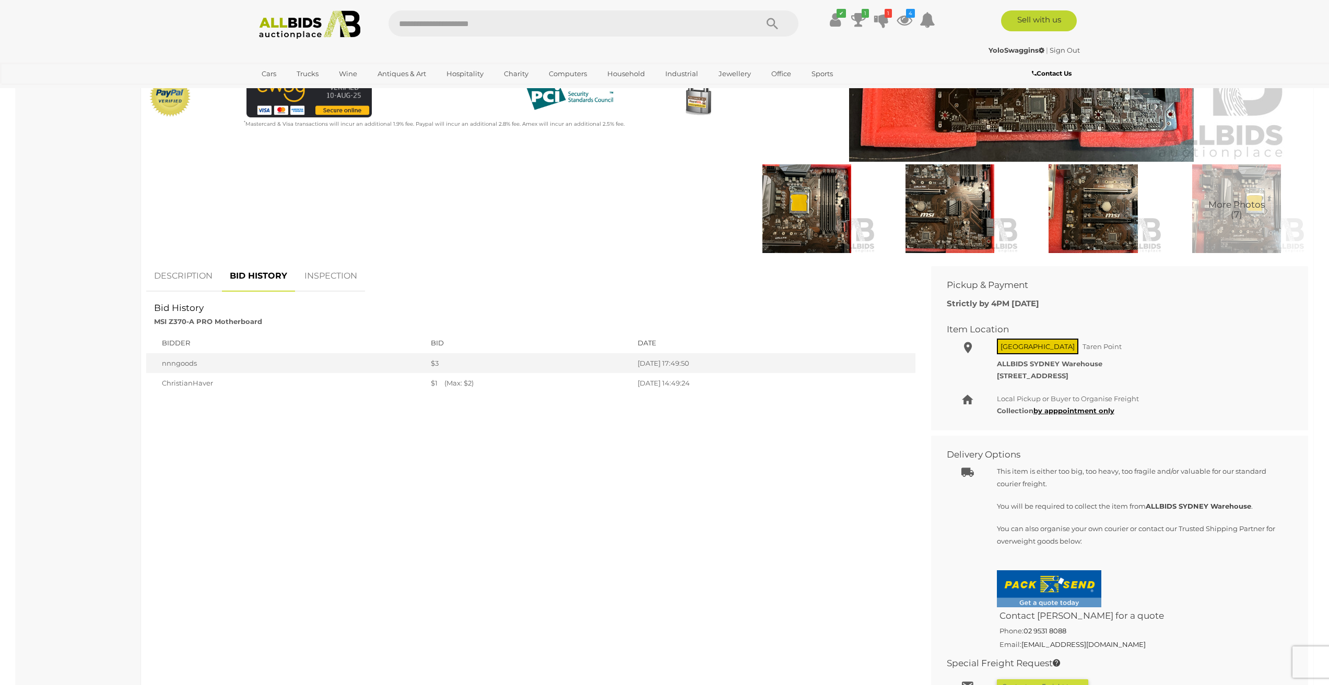
scroll to position [0, 0]
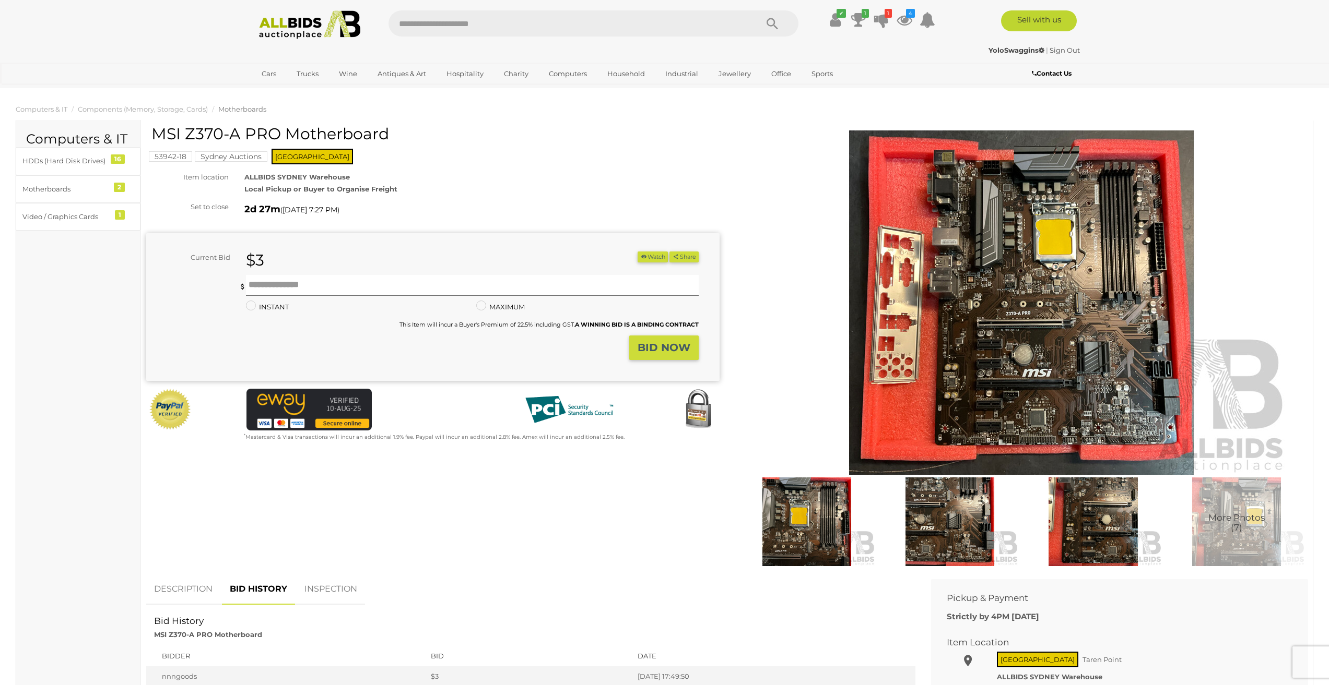
drag, startPoint x: 385, startPoint y: 130, endPoint x: 154, endPoint y: 135, distance: 230.8
click at [154, 135] on h1 "MSI Z370-A PRO Motherboard" at bounding box center [433, 133] width 565 height 17
copy h1 "MSI Z370-A PRO Motherboard"
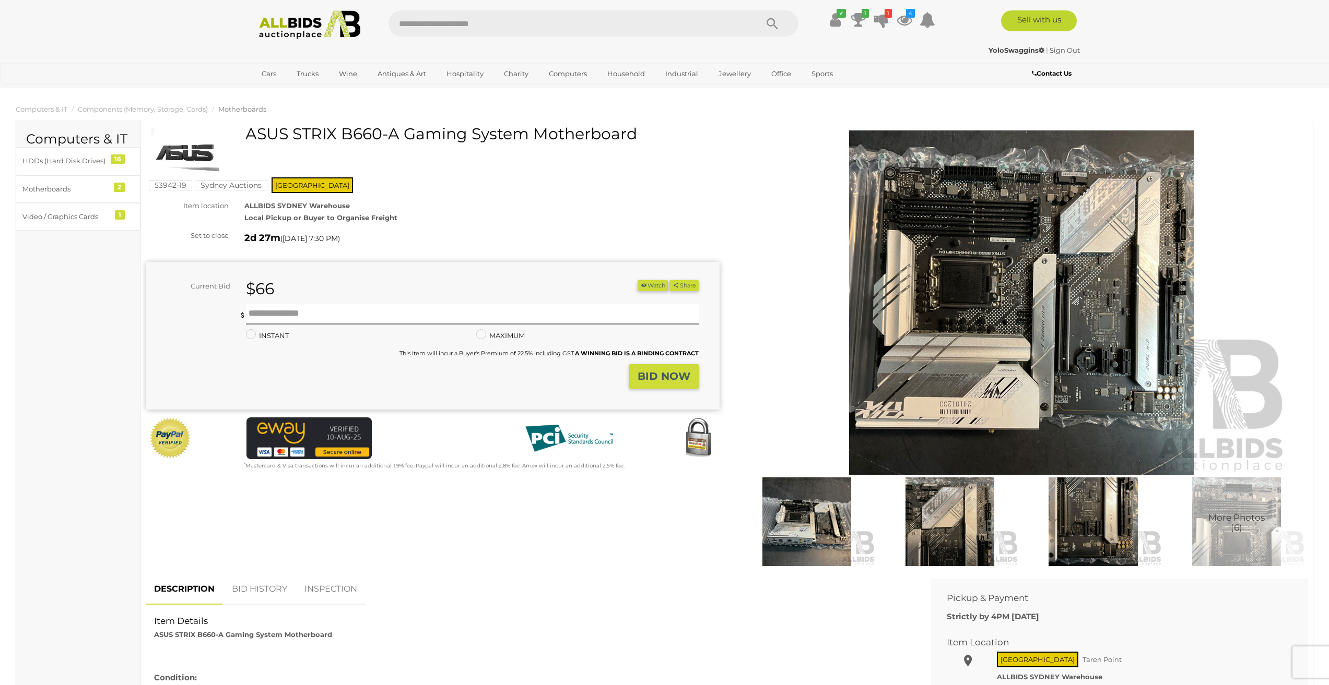
drag, startPoint x: 638, startPoint y: 135, endPoint x: 245, endPoint y: 138, distance: 393.1
click at [245, 138] on div "ASUS STRIX B660-A Gaming System Motherboard" at bounding box center [433, 152] width 565 height 54
copy div "ASUS STRIX B660-A Gaming System Motherboard"
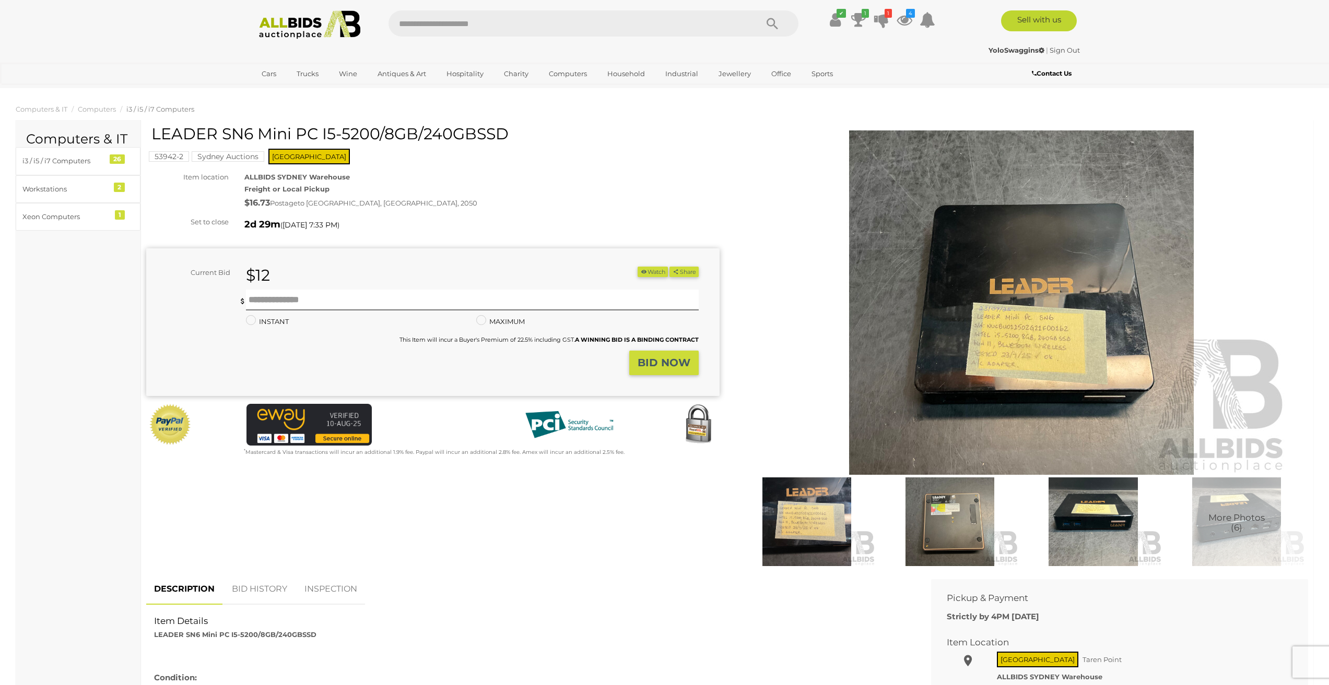
drag, startPoint x: 517, startPoint y: 134, endPoint x: 155, endPoint y: 133, distance: 362.8
click at [155, 133] on h1 "LEADER SN6 Mini PC I5-5200/8GB/240GBSSD" at bounding box center [433, 133] width 565 height 17
copy h1 "LEADER SN6 Mini PC I5-5200/8GB/240GBSSD"
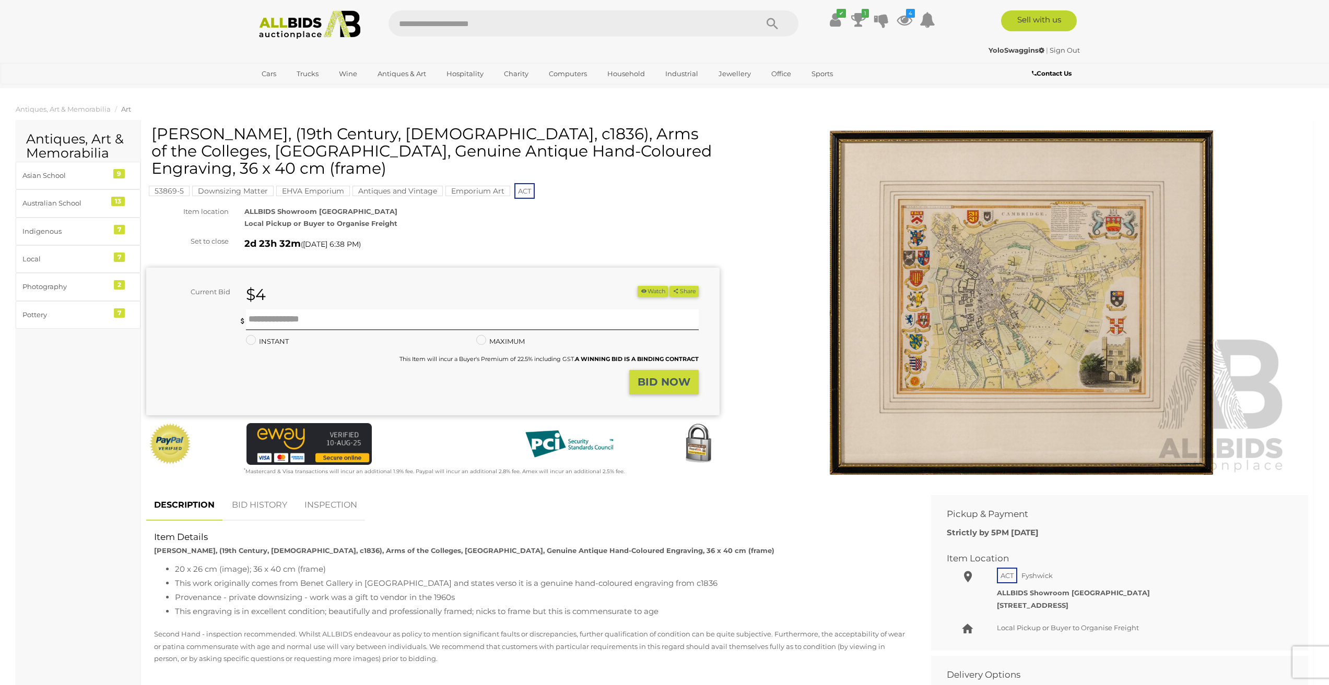
click at [1014, 256] on img at bounding box center [1021, 303] width 535 height 345
